Goal: Find specific page/section: Find specific page/section

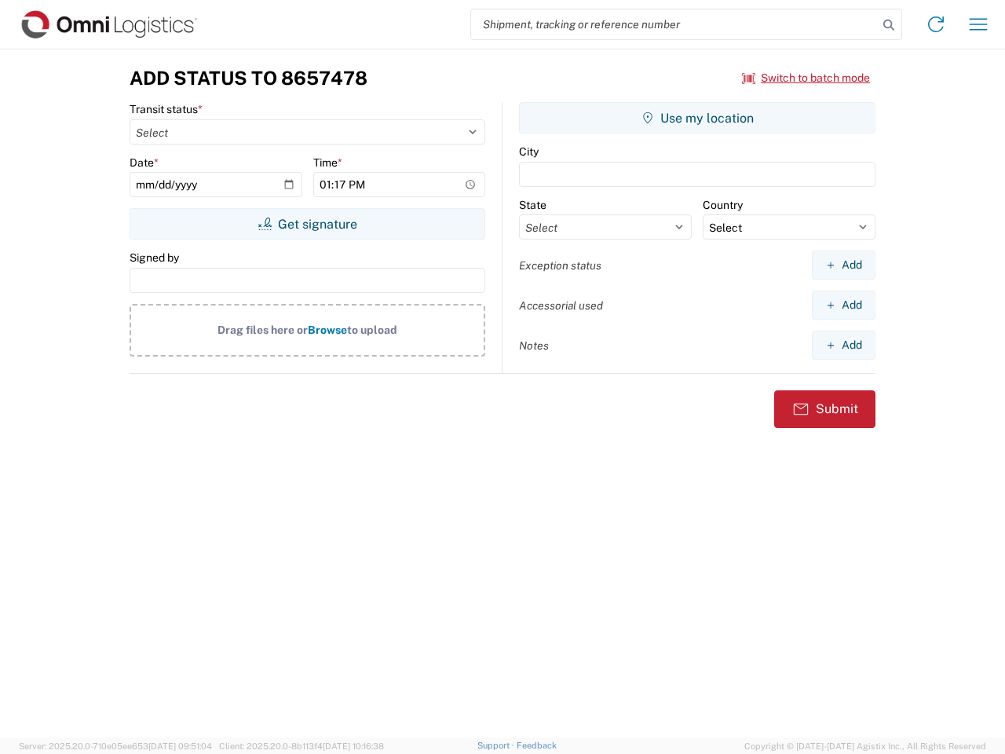
click at [675, 24] on input "search" at bounding box center [674, 24] width 407 height 30
click at [889, 25] on icon at bounding box center [889, 25] width 22 height 22
click at [936, 24] on icon at bounding box center [936, 24] width 25 height 25
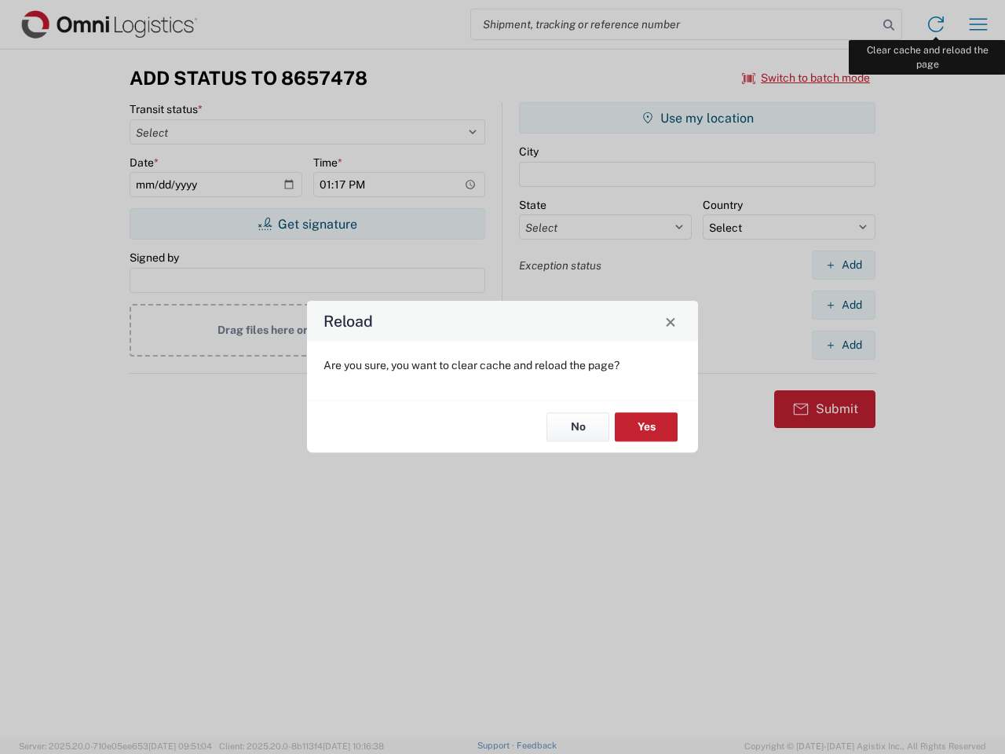
click at [979, 24] on div "Reload Are you sure, you want to clear cache and reload the page? No Yes" at bounding box center [502, 377] width 1005 height 754
click at [807, 78] on div "Reload Are you sure, you want to clear cache and reload the page? No Yes" at bounding box center [502, 377] width 1005 height 754
click at [307, 224] on div "Reload Are you sure, you want to clear cache and reload the page? No Yes" at bounding box center [502, 377] width 1005 height 754
click at [698, 118] on div "Reload Are you sure, you want to clear cache and reload the page? No Yes" at bounding box center [502, 377] width 1005 height 754
click at [844, 265] on div "Reload Are you sure, you want to clear cache and reload the page? No Yes" at bounding box center [502, 377] width 1005 height 754
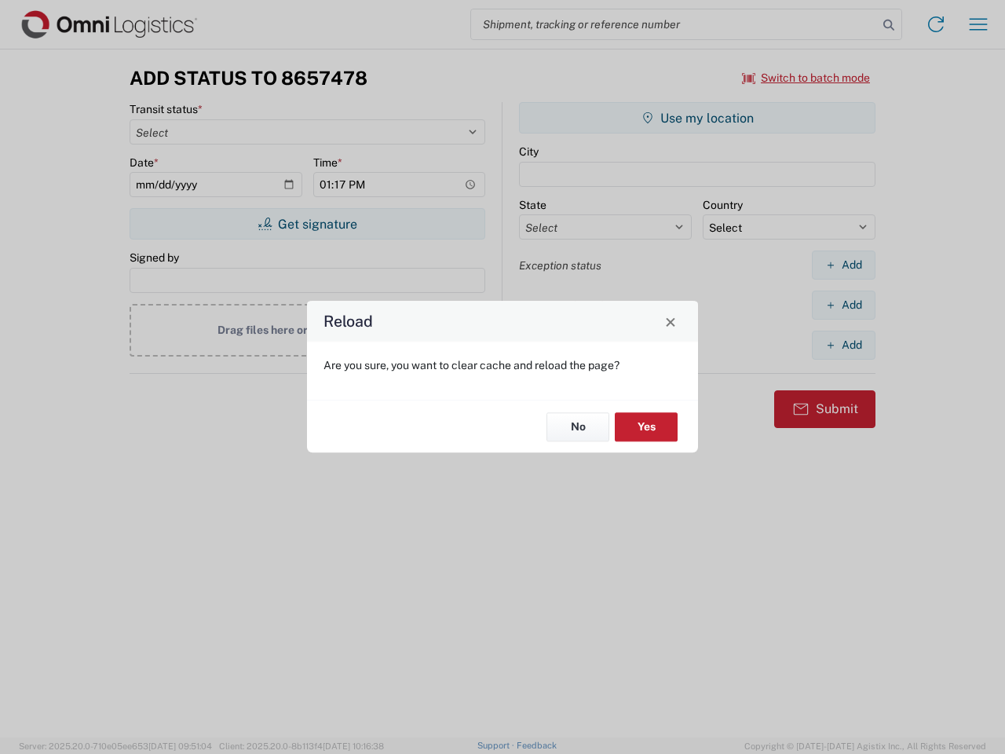
click at [844, 305] on div "Reload Are you sure, you want to clear cache and reload the page? No Yes" at bounding box center [502, 377] width 1005 height 754
click at [844, 345] on div "Reload Are you sure, you want to clear cache and reload the page? No Yes" at bounding box center [502, 377] width 1005 height 754
